Goal: Information Seeking & Learning: Learn about a topic

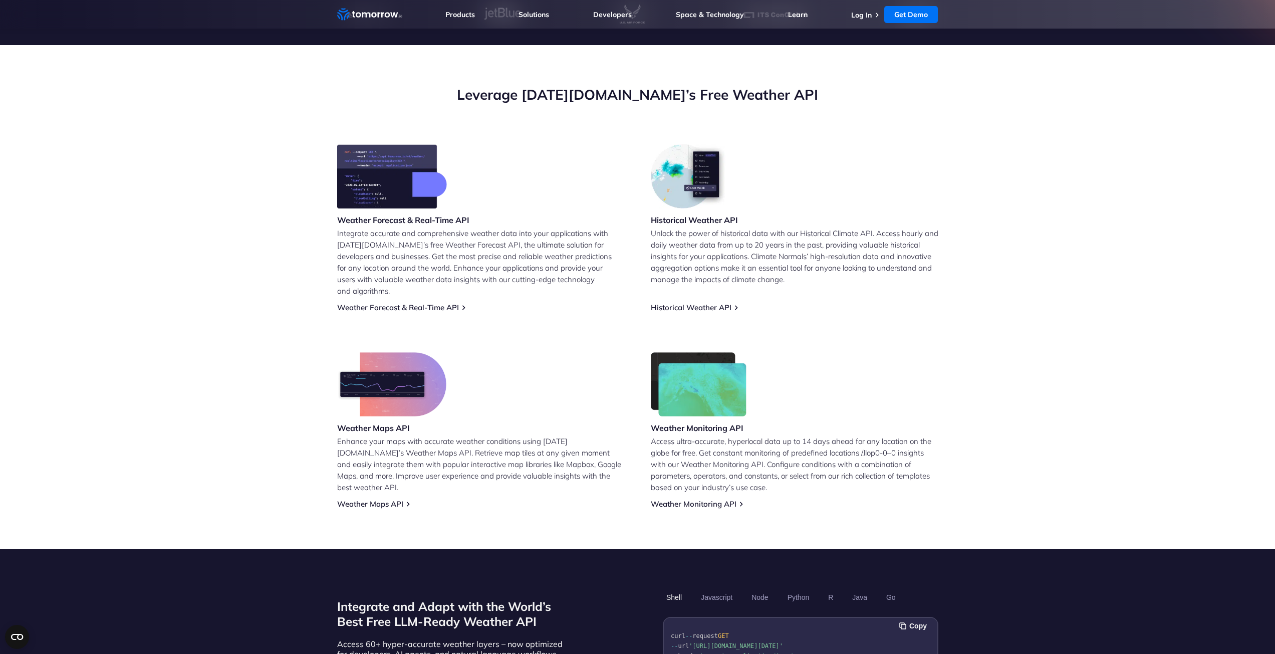
scroll to position [351, 0]
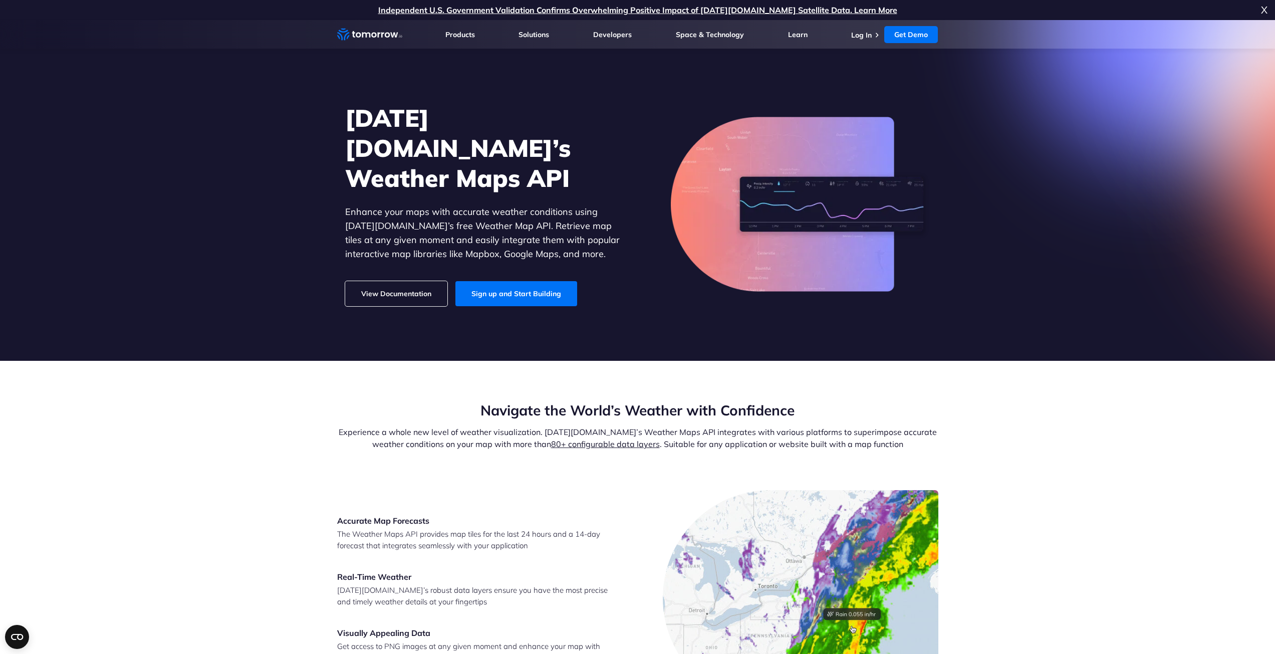
click at [388, 574] on h3 "Real-Time Weather" at bounding box center [474, 576] width 275 height 11
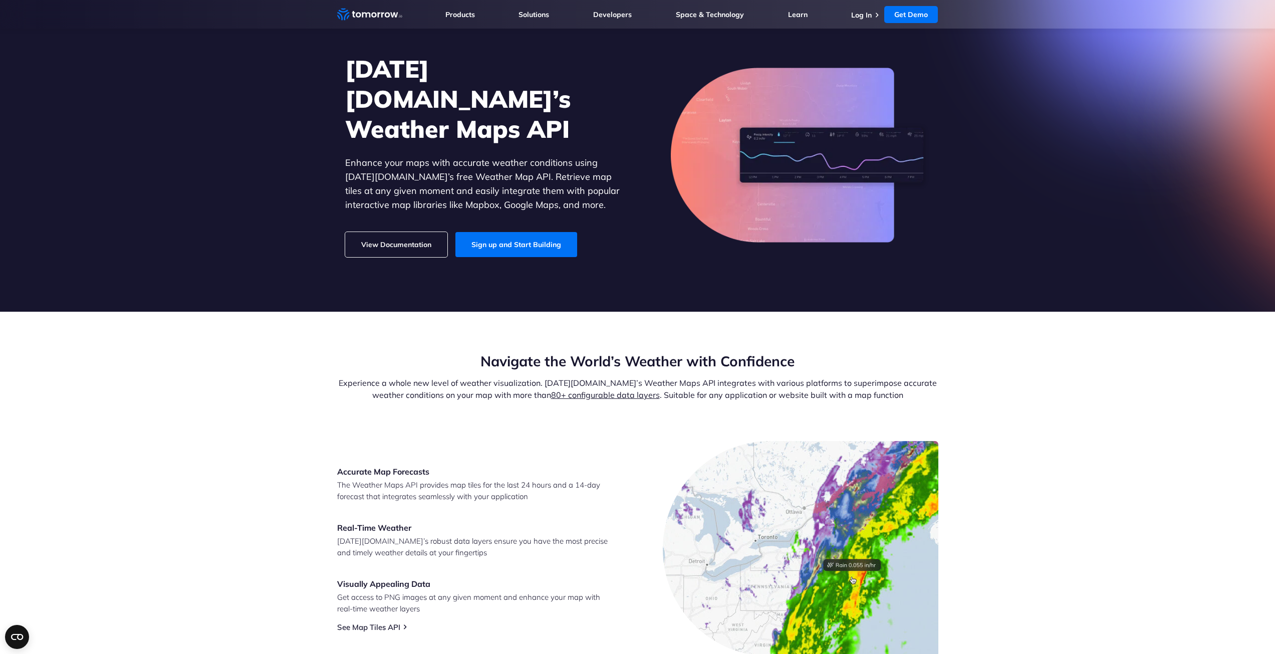
scroll to position [50, 0]
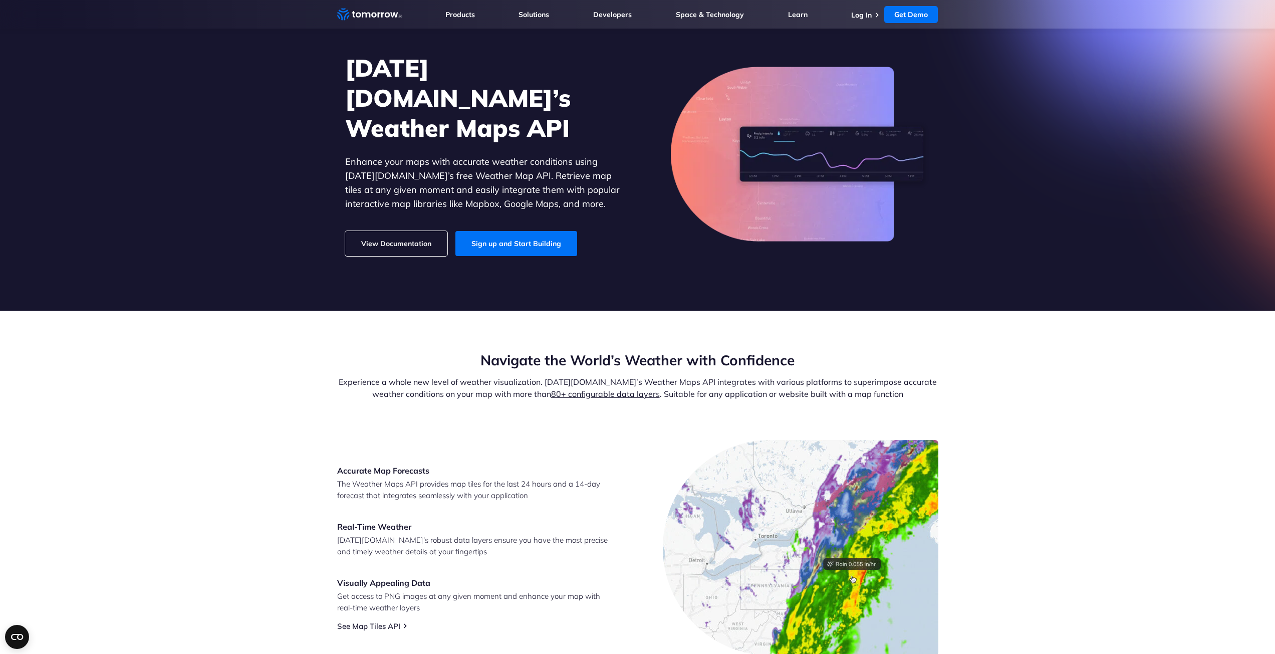
click at [373, 231] on link "View Documentation" at bounding box center [396, 243] width 102 height 25
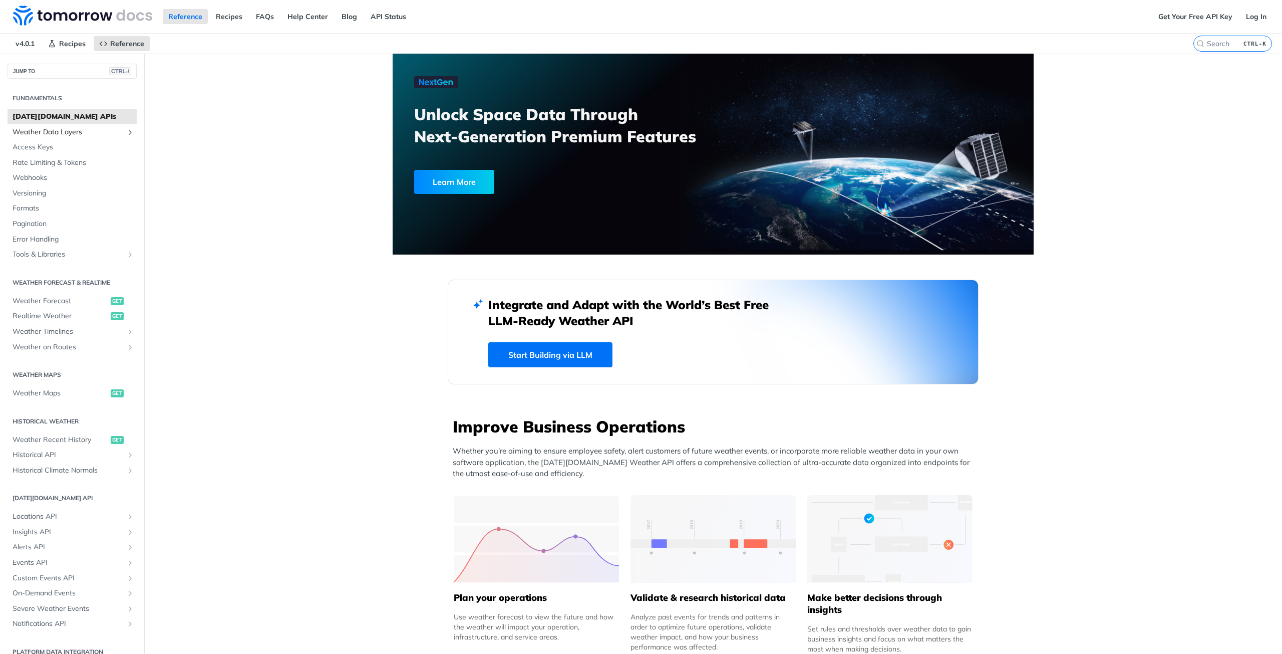
click at [116, 128] on span "Weather Data Layers" at bounding box center [68, 132] width 111 height 10
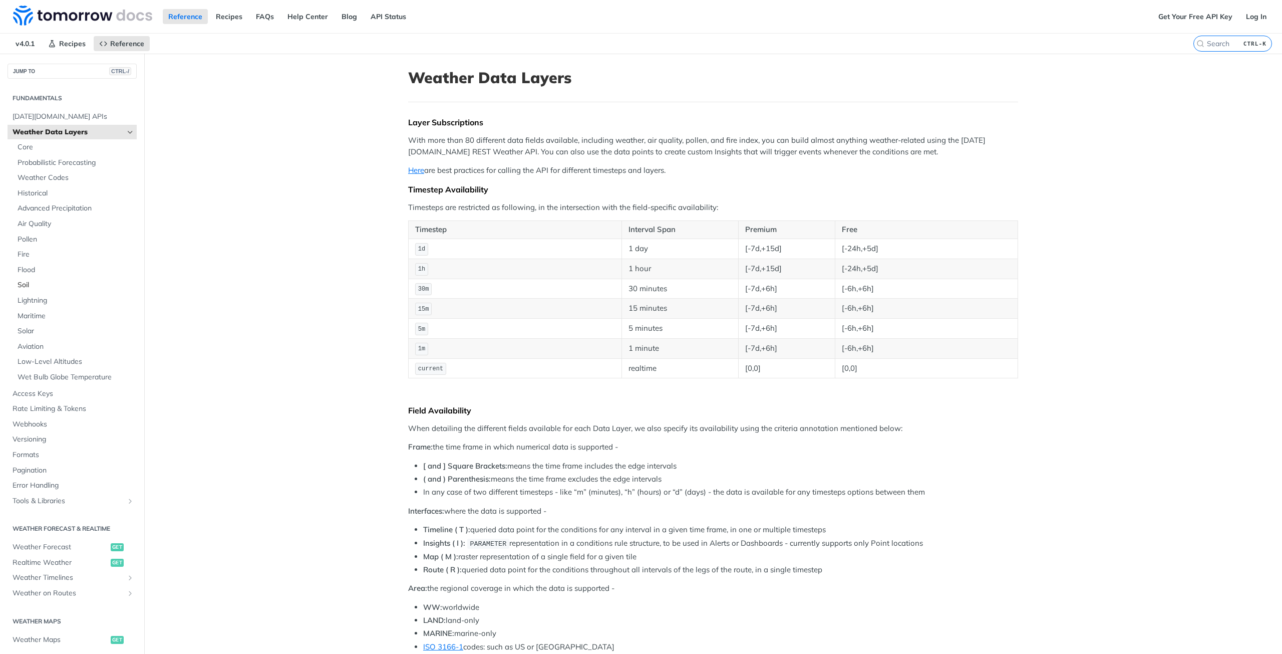
click at [21, 280] on span "Soil" at bounding box center [76, 285] width 117 height 10
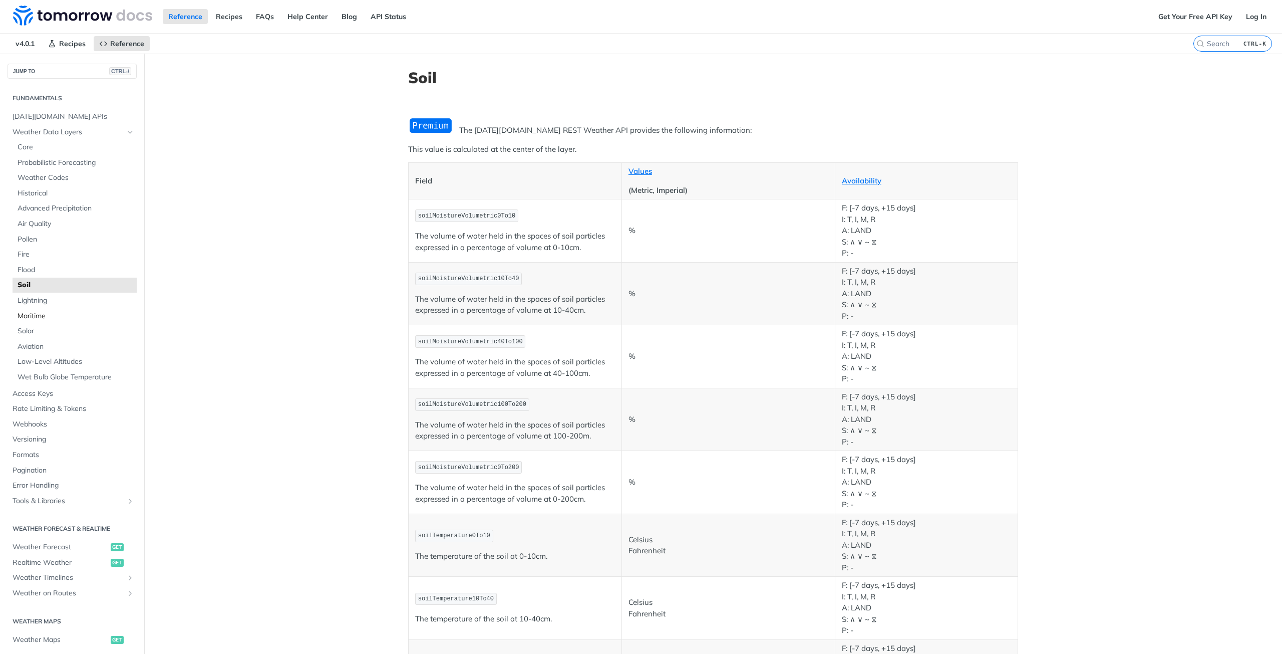
click at [21, 313] on span "Maritime" at bounding box center [76, 316] width 117 height 10
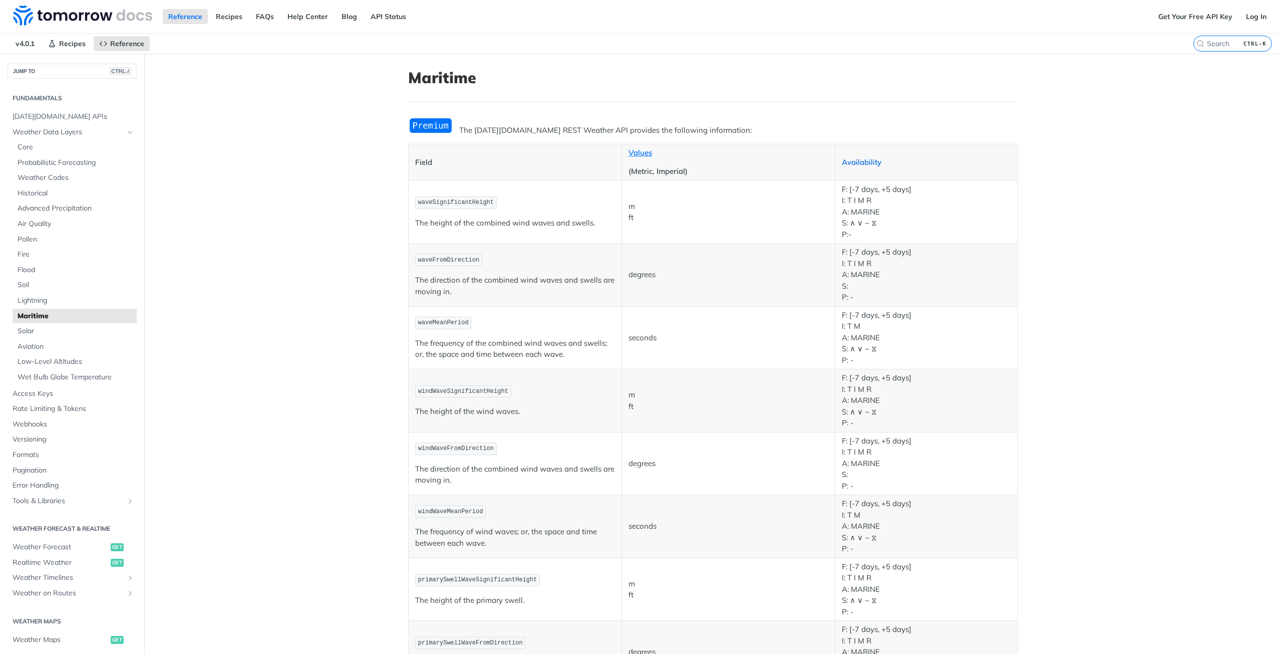
click at [855, 161] on link "Availability" at bounding box center [862, 162] width 40 height 10
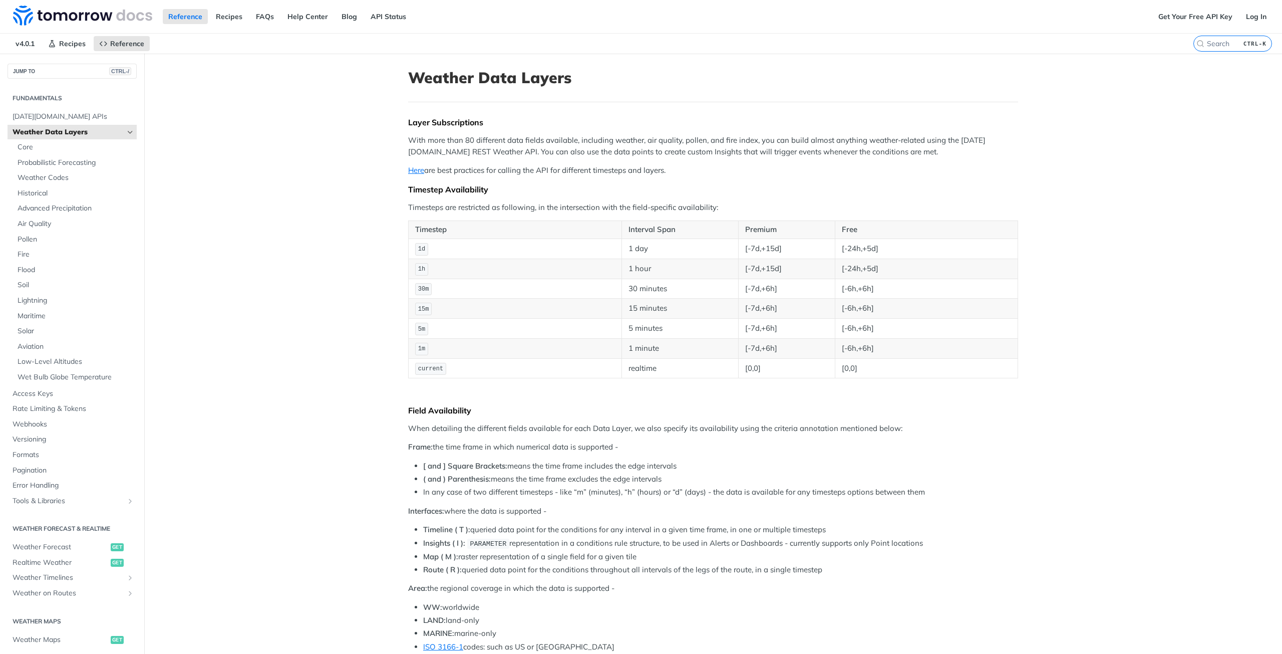
drag, startPoint x: 667, startPoint y: 170, endPoint x: 406, endPoint y: 130, distance: 263.9
copy div "With more than 80 different data fields available, including weather, air quali…"
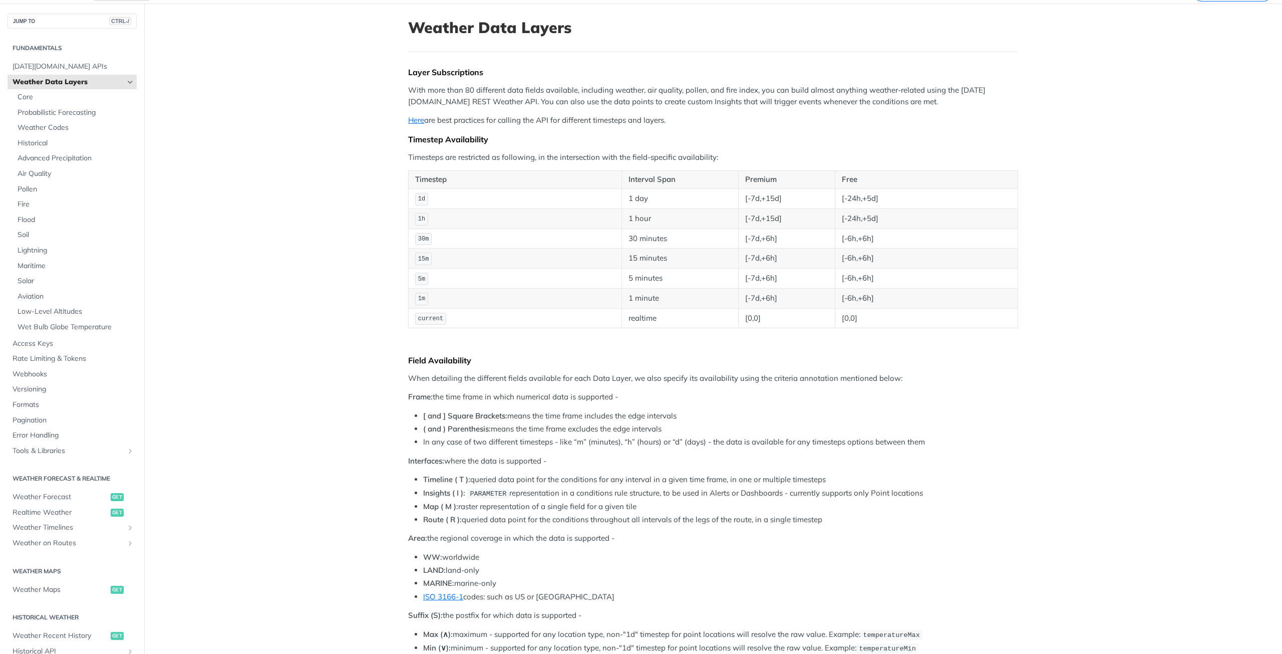
click at [561, 501] on li "Map ( M ): raster representation of a single field for a given tile" at bounding box center [720, 507] width 595 height 12
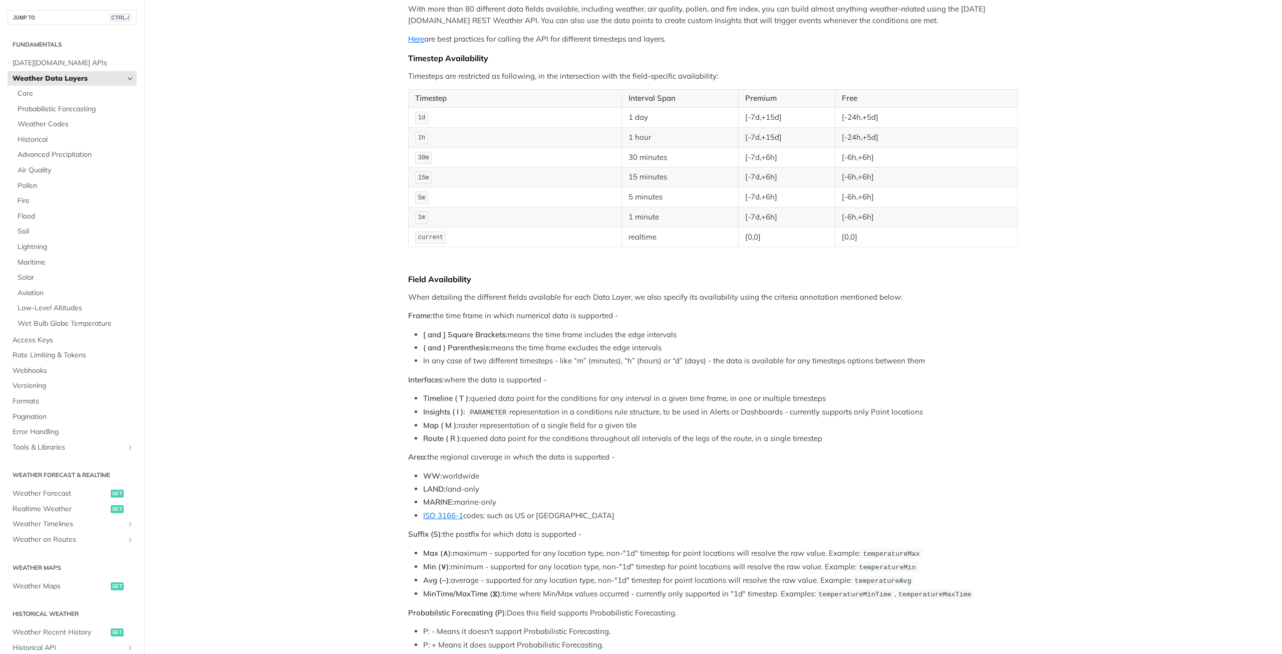
scroll to position [0, 0]
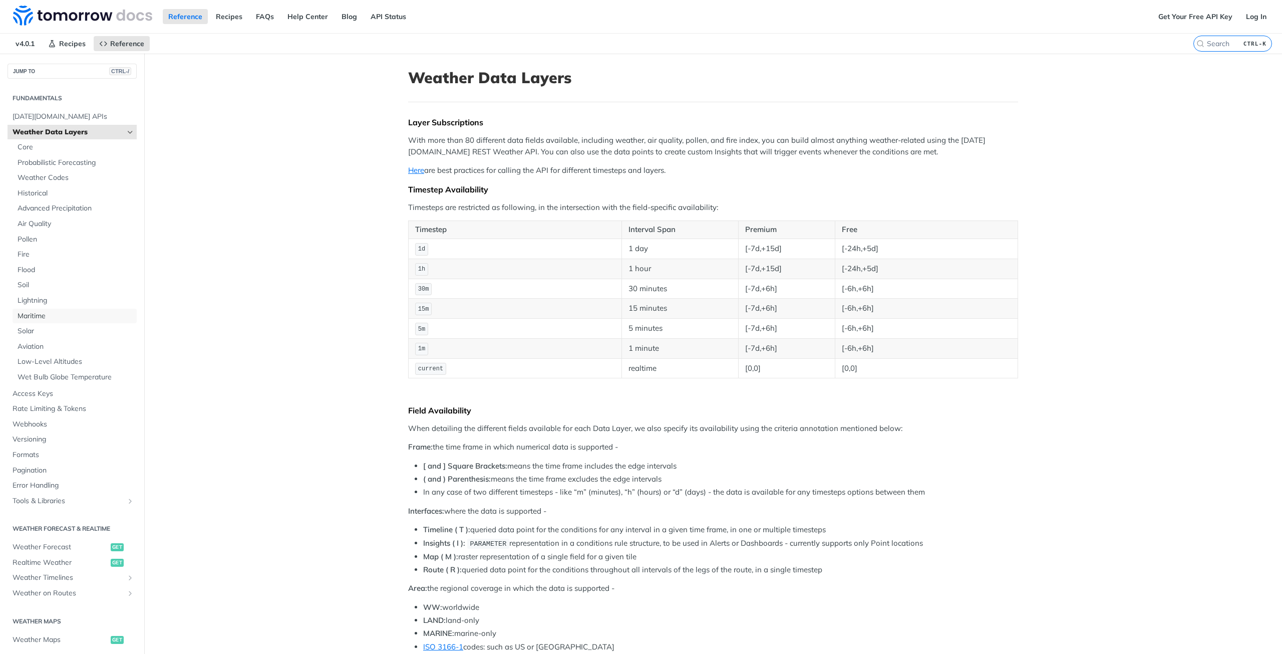
drag, startPoint x: 45, startPoint y: 316, endPoint x: 373, endPoint y: 301, distance: 328.9
click at [45, 316] on span "Maritime" at bounding box center [76, 316] width 117 height 10
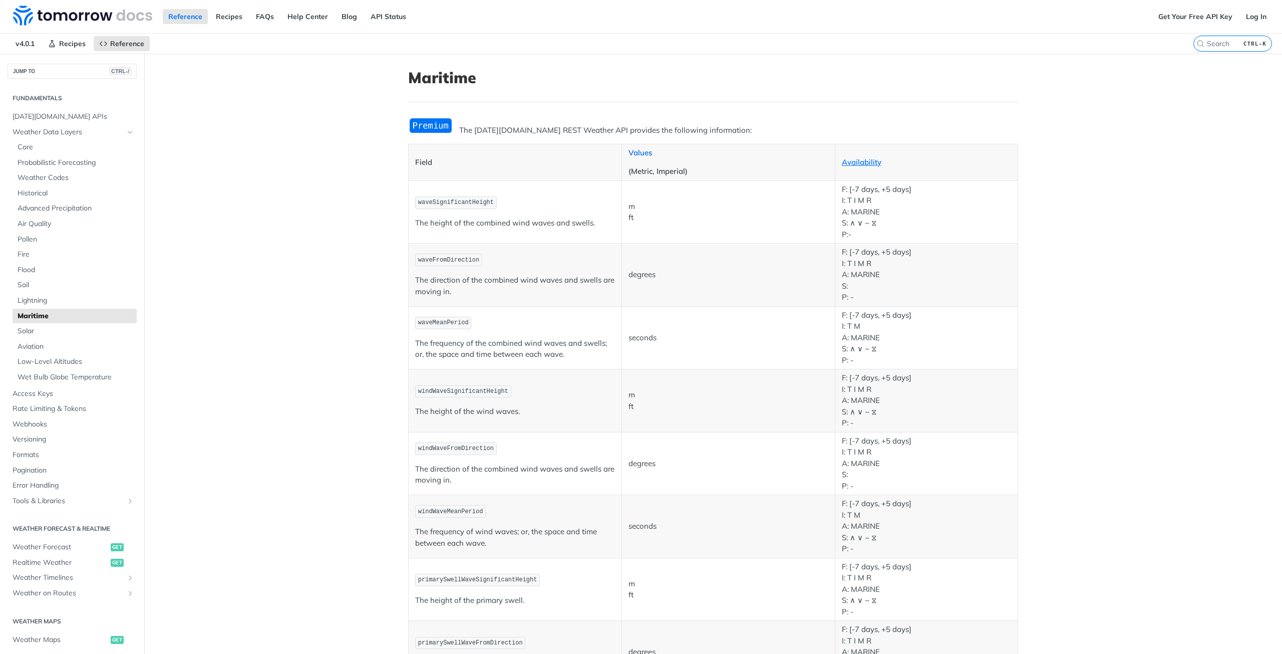
click at [639, 152] on link "Values" at bounding box center [641, 153] width 24 height 10
click at [849, 162] on link "Availability" at bounding box center [862, 162] width 40 height 10
click at [638, 155] on link "Values" at bounding box center [641, 153] width 24 height 10
click at [855, 163] on link "Availability" at bounding box center [862, 162] width 40 height 10
click at [852, 162] on link "Availability" at bounding box center [862, 162] width 40 height 10
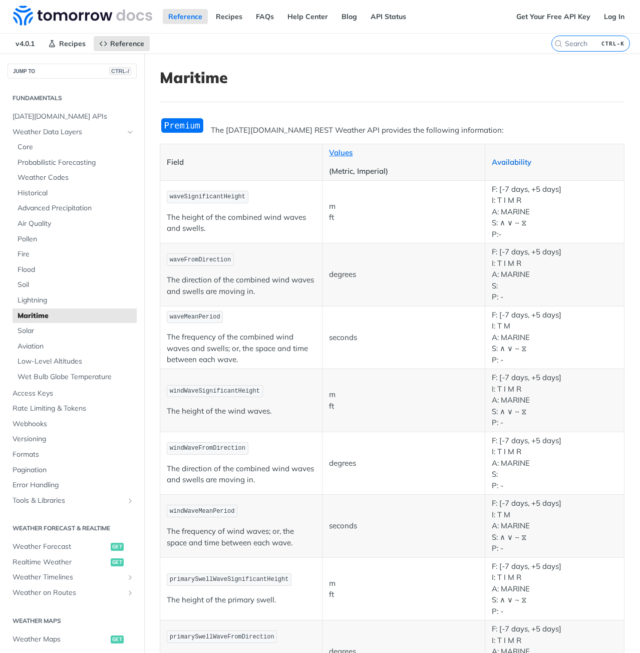
click at [517, 161] on link "Availability" at bounding box center [512, 162] width 40 height 10
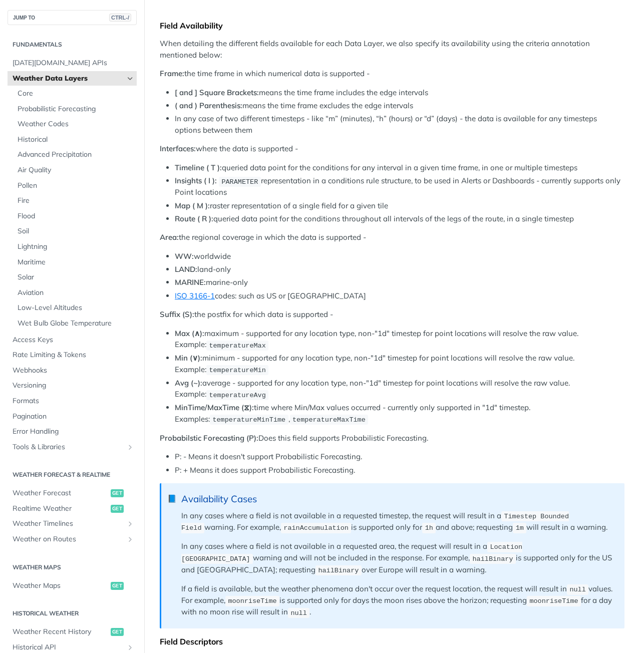
scroll to position [194, 0]
